Goal: Complete application form: Complete application form

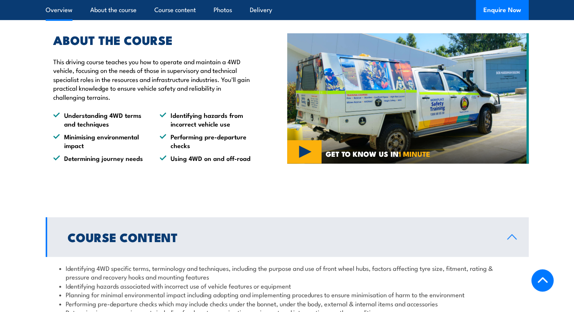
scroll to position [529, 0]
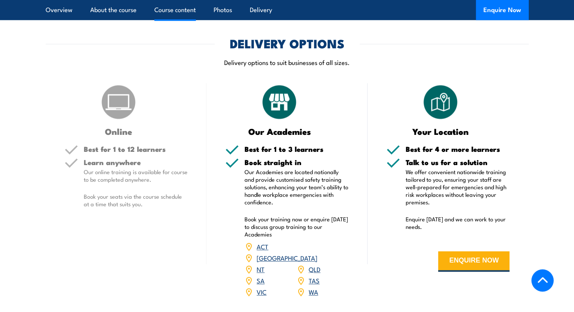
scroll to position [982, 0]
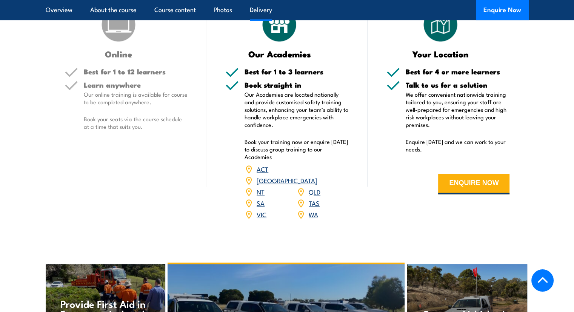
click at [258, 210] on link "VIC" at bounding box center [262, 214] width 10 height 9
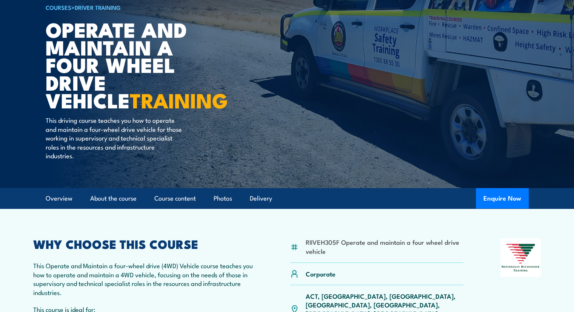
scroll to position [38, 0]
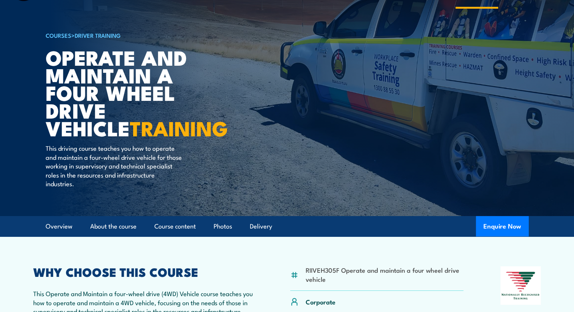
scroll to position [27, 0]
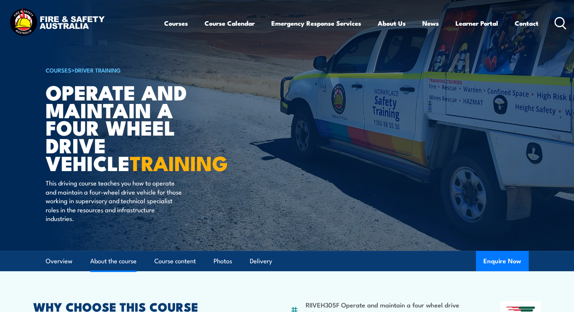
click at [112, 265] on link "About the course" at bounding box center [113, 261] width 46 height 20
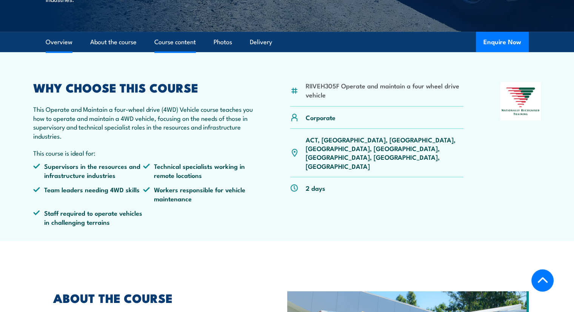
click at [188, 42] on link "Course content" at bounding box center [175, 42] width 42 height 20
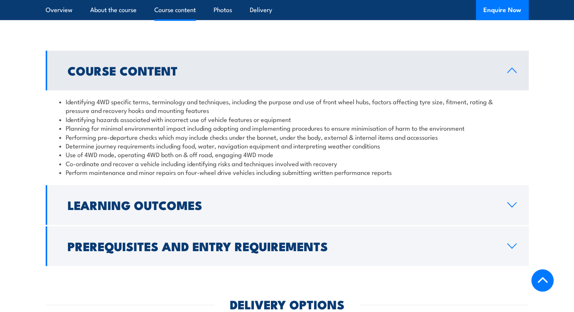
scroll to position [647, 0]
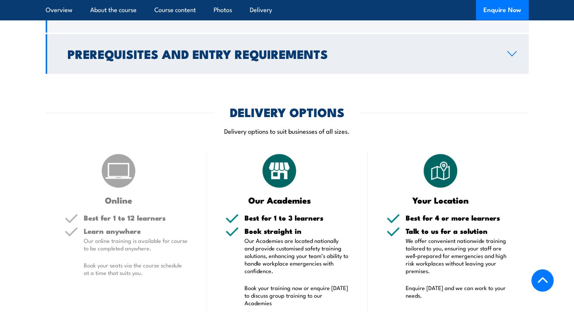
click at [257, 66] on link "Prerequisites and Entry Requirements" at bounding box center [287, 54] width 483 height 40
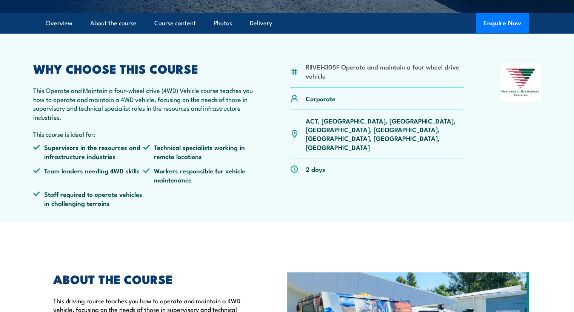
scroll to position [101, 0]
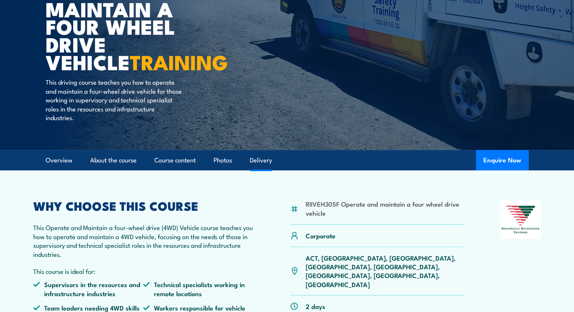
click at [251, 164] on link "Delivery" at bounding box center [261, 160] width 22 height 20
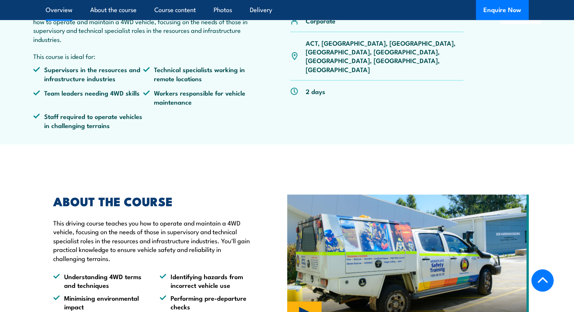
scroll to position [134, 0]
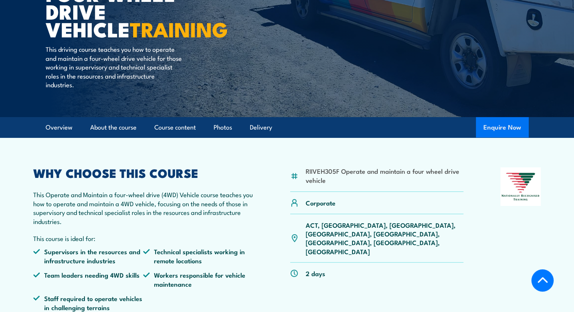
click at [505, 127] on button "Enquire Now" at bounding box center [502, 127] width 53 height 20
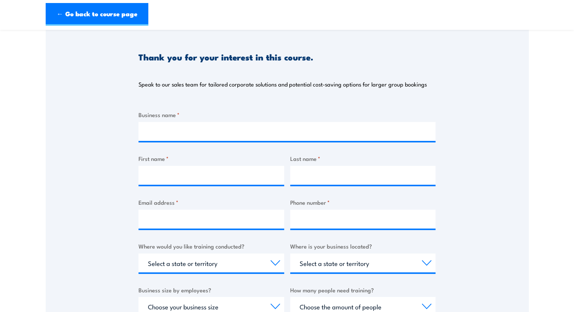
scroll to position [38, 0]
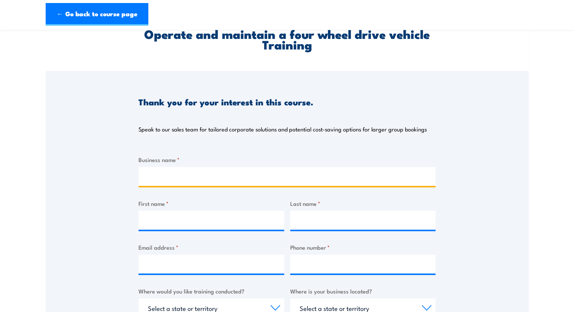
click at [208, 170] on input "Business name *" at bounding box center [287, 176] width 297 height 19
type input "Xylem Treecare Pty Ltd"
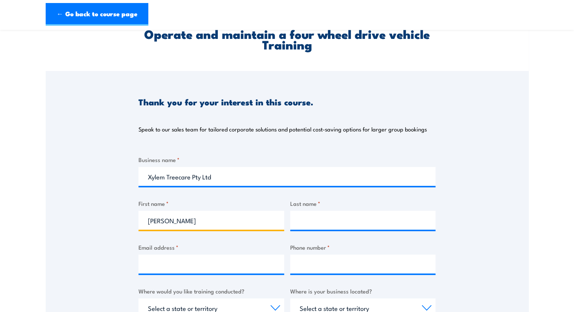
type input "[PERSON_NAME]"
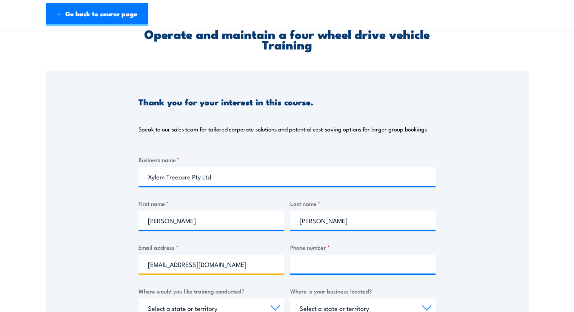
type input "[EMAIL_ADDRESS][DOMAIN_NAME]"
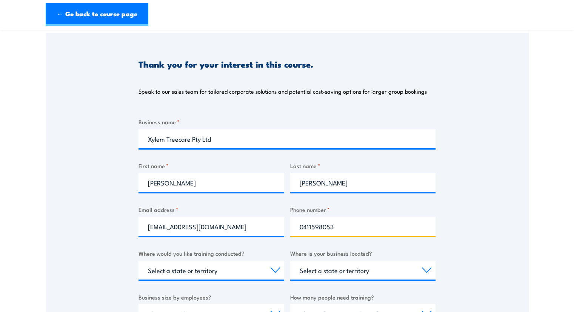
scroll to position [151, 0]
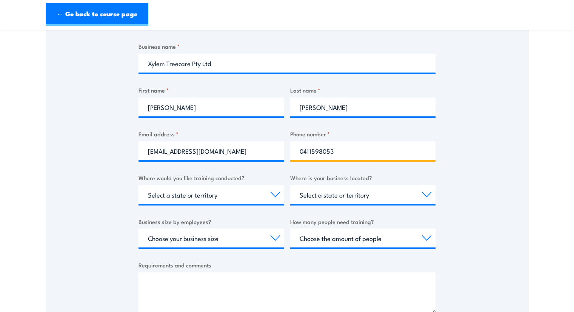
type input "0411598053"
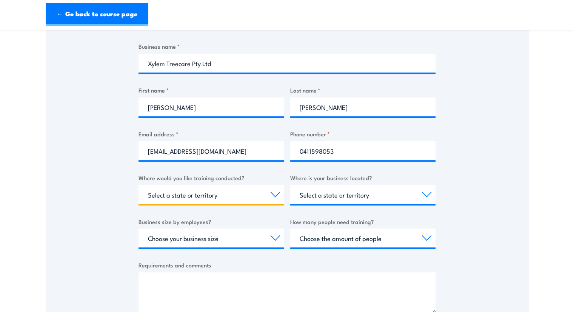
click at [222, 194] on select "Select a state or territory Nationally - multiple locations [GEOGRAPHIC_DATA] […" at bounding box center [212, 194] width 146 height 19
select select "VIC"
click at [139, 185] on select "Select a state or territory Nationally - multiple locations [GEOGRAPHIC_DATA] […" at bounding box center [212, 194] width 146 height 19
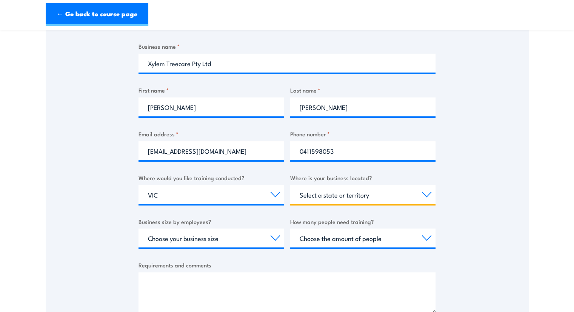
click at [317, 198] on select "Select a state or territory [GEOGRAPHIC_DATA] [GEOGRAPHIC_DATA] [GEOGRAPHIC_DAT…" at bounding box center [363, 194] width 146 height 19
select select "VIC"
click at [290, 185] on select "Select a state or territory [GEOGRAPHIC_DATA] [GEOGRAPHIC_DATA] [GEOGRAPHIC_DAT…" at bounding box center [363, 194] width 146 height 19
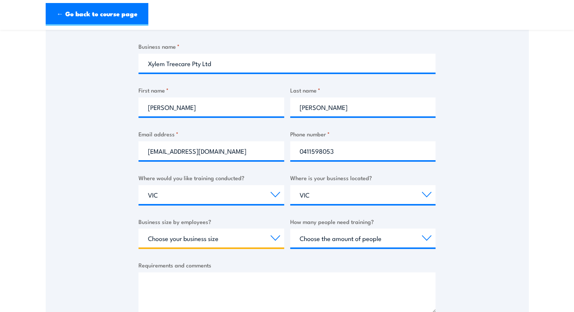
click at [227, 241] on select "Choose your business size 1 to 19 20 to 199 200+" at bounding box center [212, 237] width 146 height 19
select select "1 to 19"
click at [139, 228] on select "Choose your business size 1 to 19 20 to 199 200+" at bounding box center [212, 237] width 146 height 19
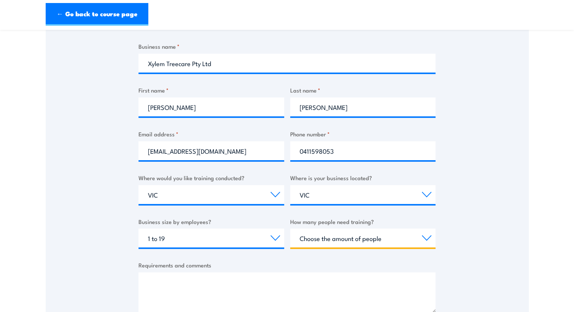
click at [314, 237] on select "Choose the amount of people 1 to 4 5 to 19 20+" at bounding box center [363, 237] width 146 height 19
select select "1 to 4"
click at [290, 228] on select "Choose the amount of people 1 to 4 5 to 19 20+" at bounding box center [363, 237] width 146 height 19
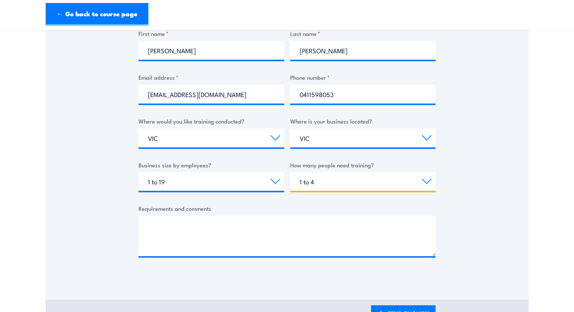
scroll to position [227, 0]
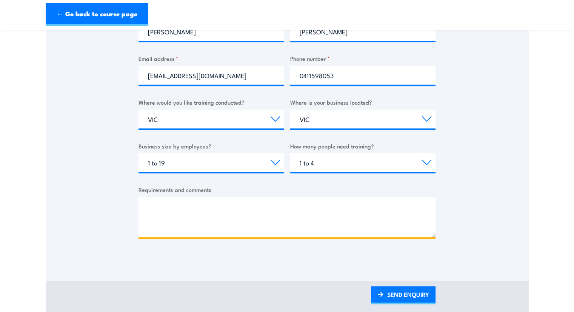
click at [319, 216] on textarea "Requirements and comments" at bounding box center [287, 217] width 297 height 40
paste textarea "4WD UNSEALED & RECOVERY"
paste textarea "FWPCOT3325"
paste textarea "FWPCOT3326"
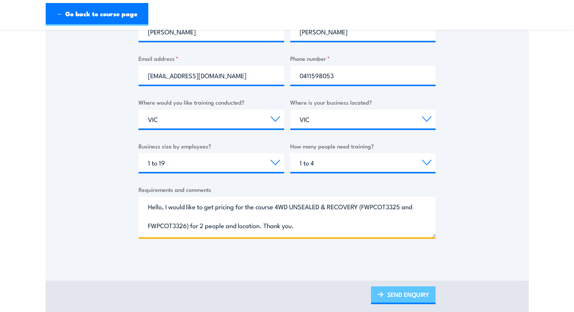
type textarea "Hello, I would like to get pricing for the course 4WD UNSEALED & RECOVERY (FWPC…"
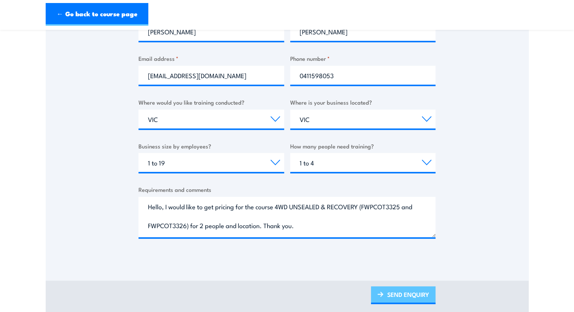
click at [403, 290] on link "SEND ENQUIRY" at bounding box center [403, 295] width 65 height 18
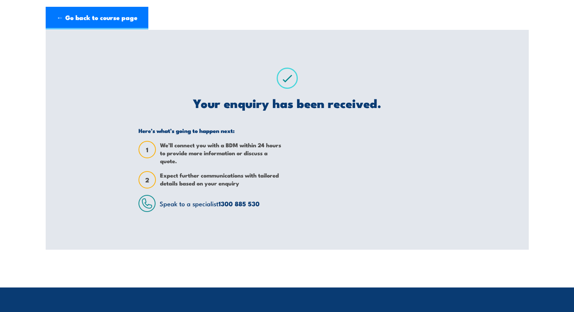
scroll to position [0, 0]
